Goal: Information Seeking & Learning: Learn about a topic

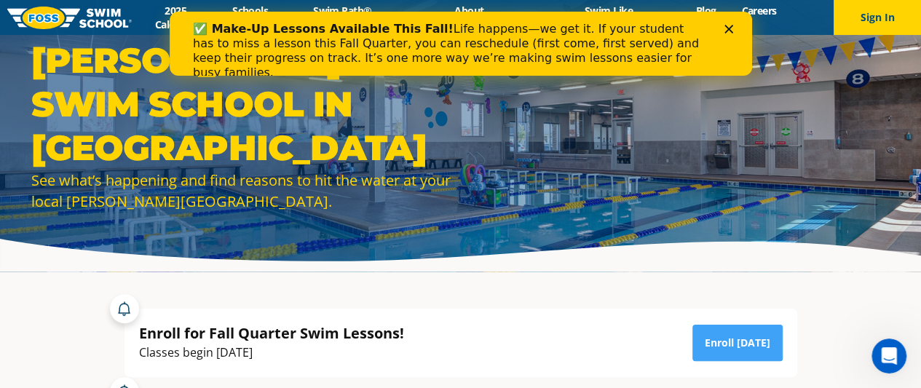
click at [727, 25] on icon "Close" at bounding box center [728, 29] width 9 height 9
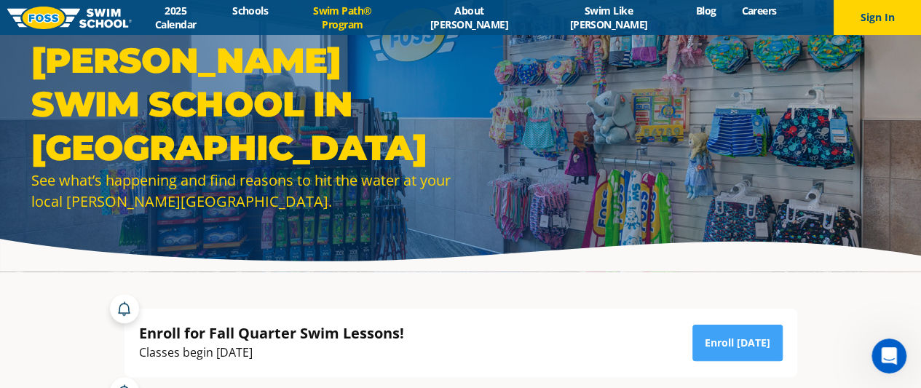
click at [404, 14] on link "Swim Path® Program" at bounding box center [342, 18] width 123 height 28
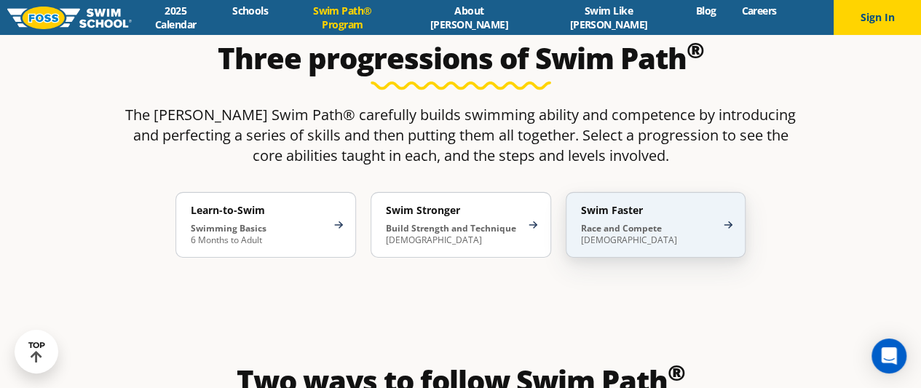
scroll to position [2221, 0]
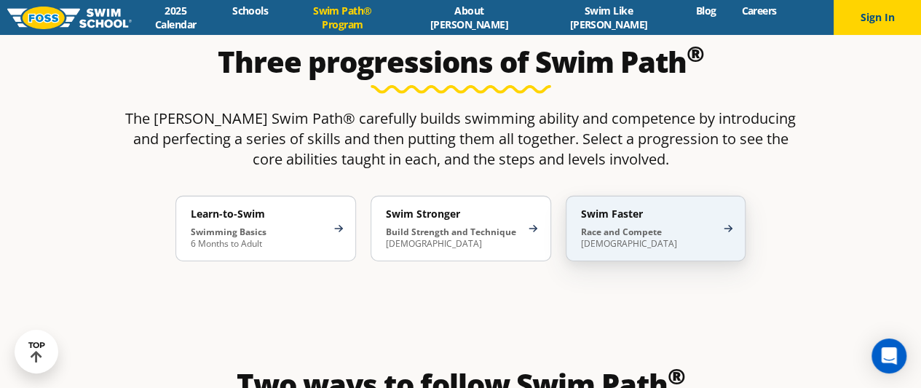
click at [730, 196] on div "Swim Faster Race and Compete [DEMOGRAPHIC_DATA]" at bounding box center [656, 229] width 181 height 66
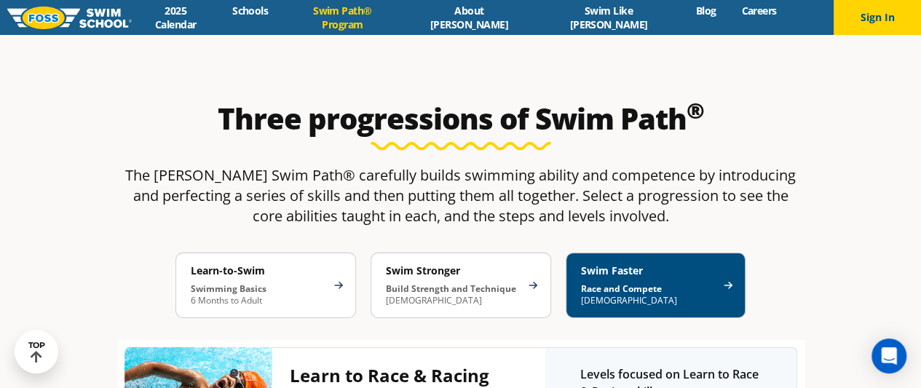
scroll to position [2163, 0]
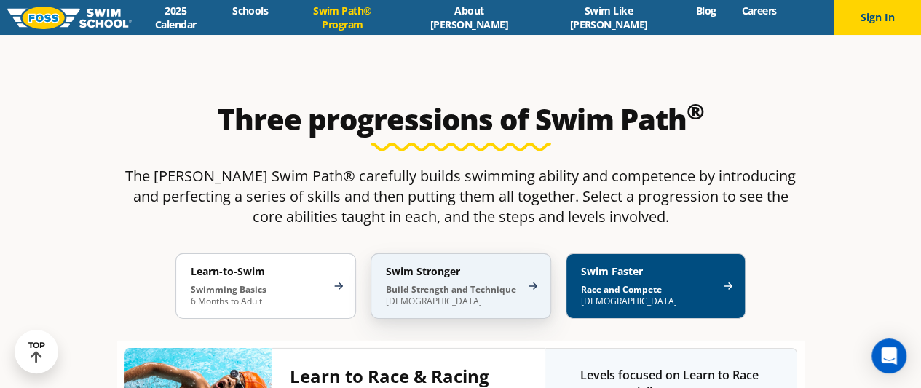
click at [534, 253] on div "Swim Stronger Build Strength and Technique [DEMOGRAPHIC_DATA]" at bounding box center [461, 286] width 181 height 66
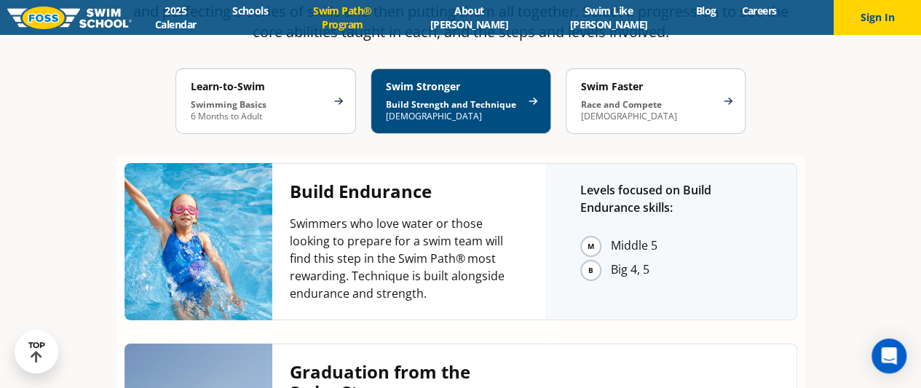
scroll to position [2032, 0]
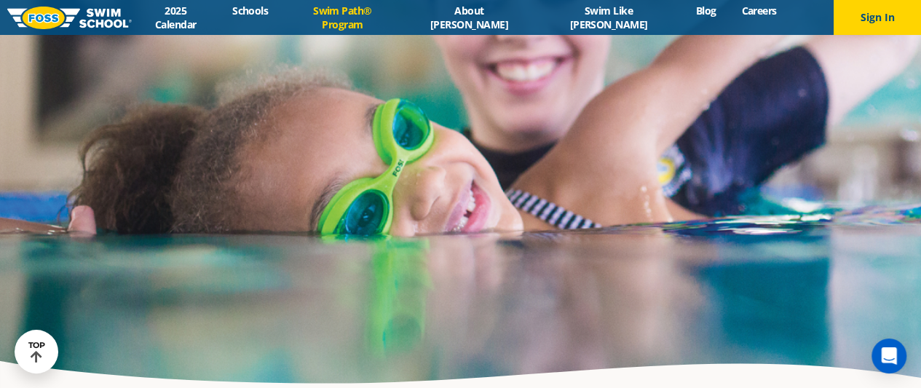
scroll to position [4712, 0]
